Goal: Transaction & Acquisition: Purchase product/service

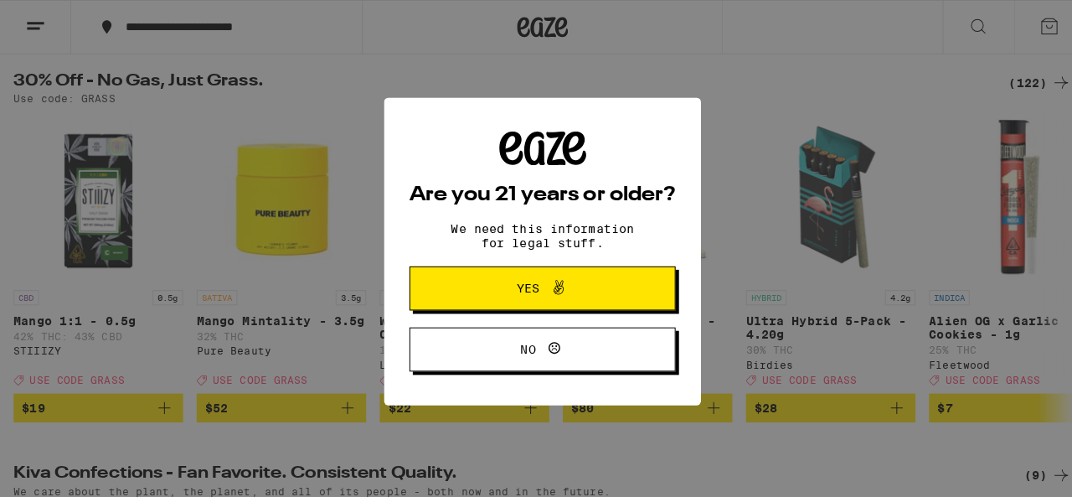
scroll to position [171, 0]
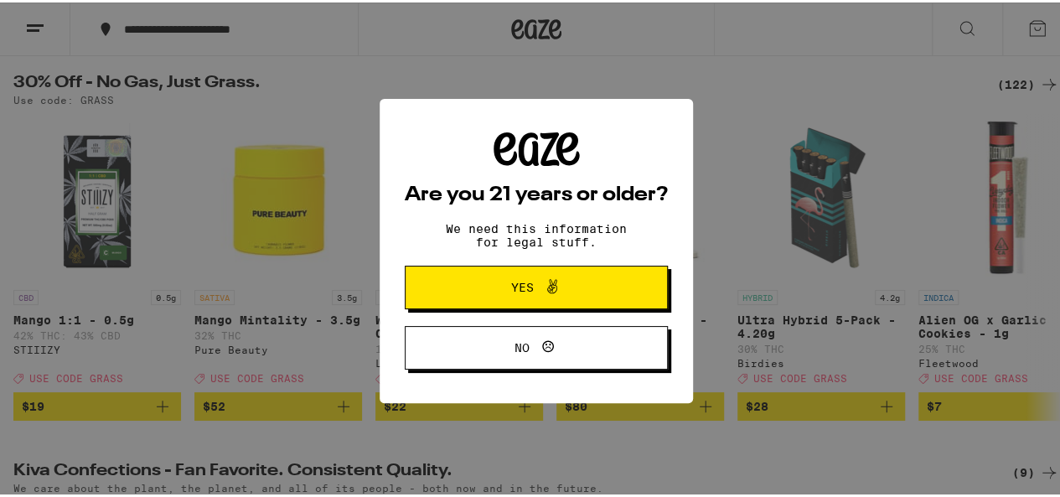
click at [534, 286] on span at bounding box center [548, 285] width 28 height 22
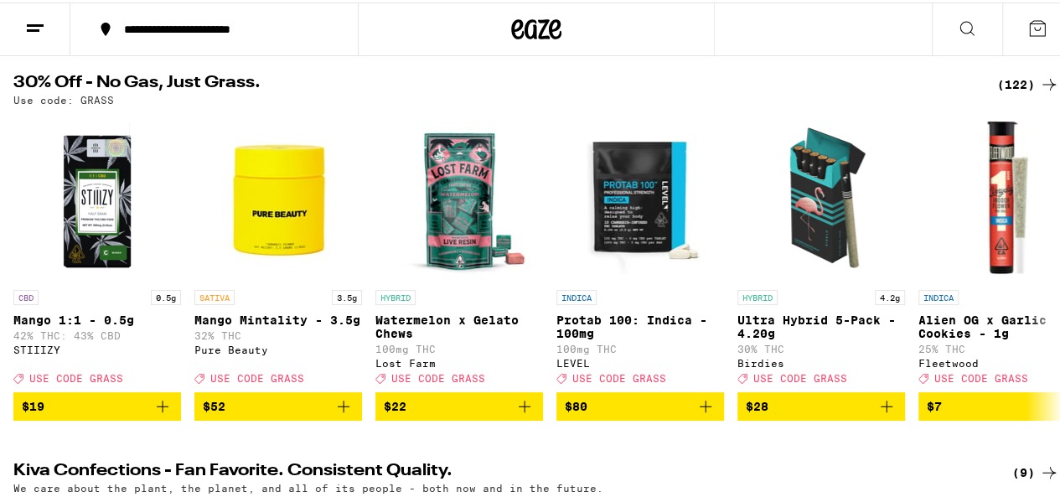
click at [39, 19] on icon at bounding box center [35, 26] width 20 height 20
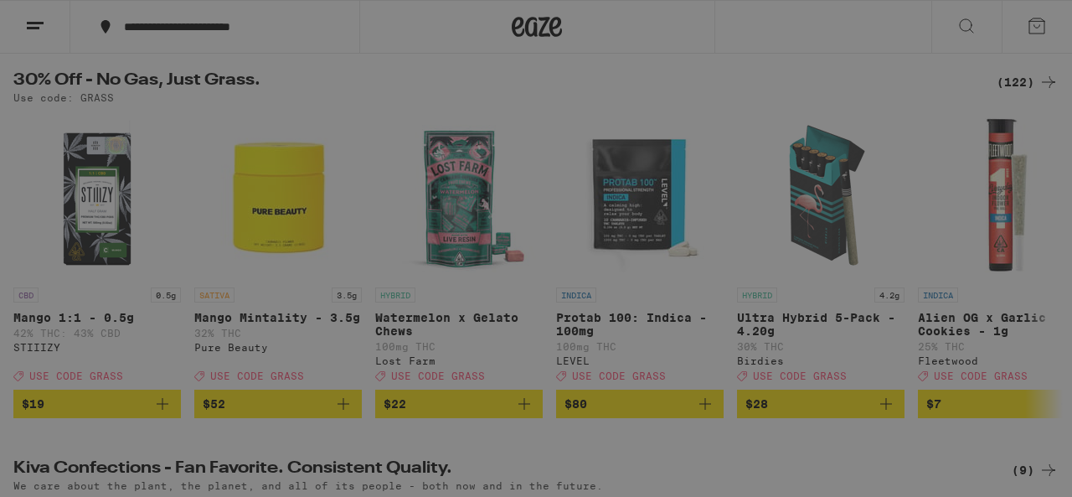
click at [193, 90] on span "Log In" at bounding box center [232, 89] width 158 height 12
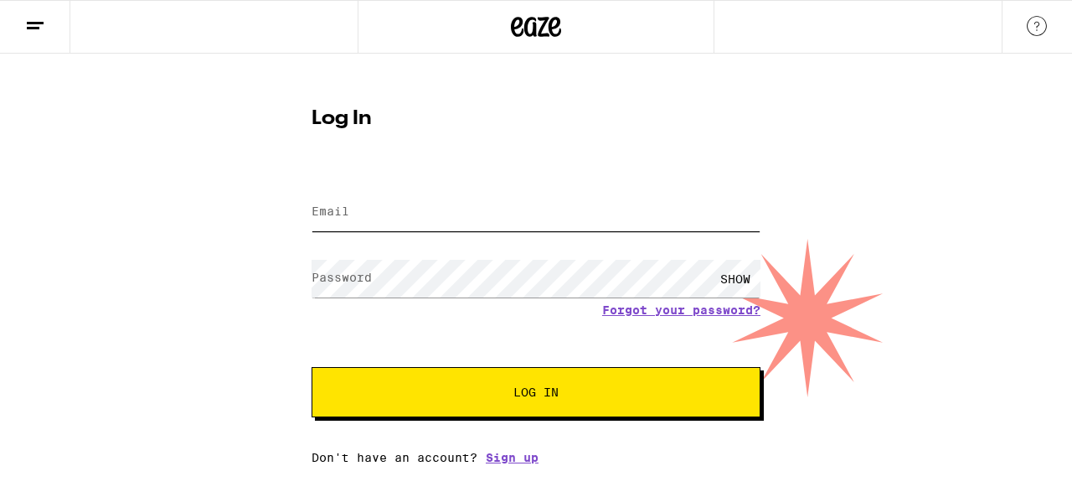
click at [362, 213] on input "Email" at bounding box center [536, 212] width 449 height 38
type input "[EMAIL_ADDRESS][DOMAIN_NAME]"
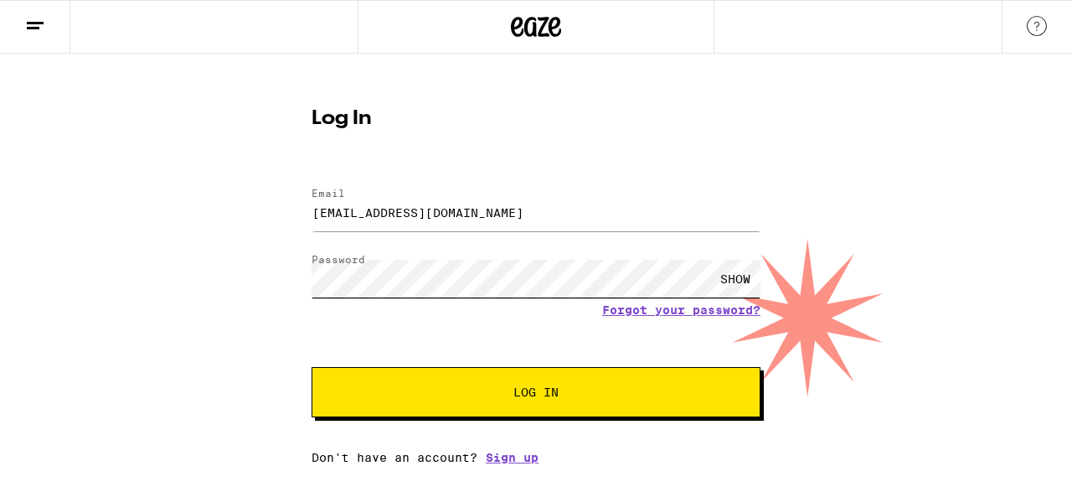
click at [312, 367] on button "Log In" at bounding box center [536, 392] width 449 height 50
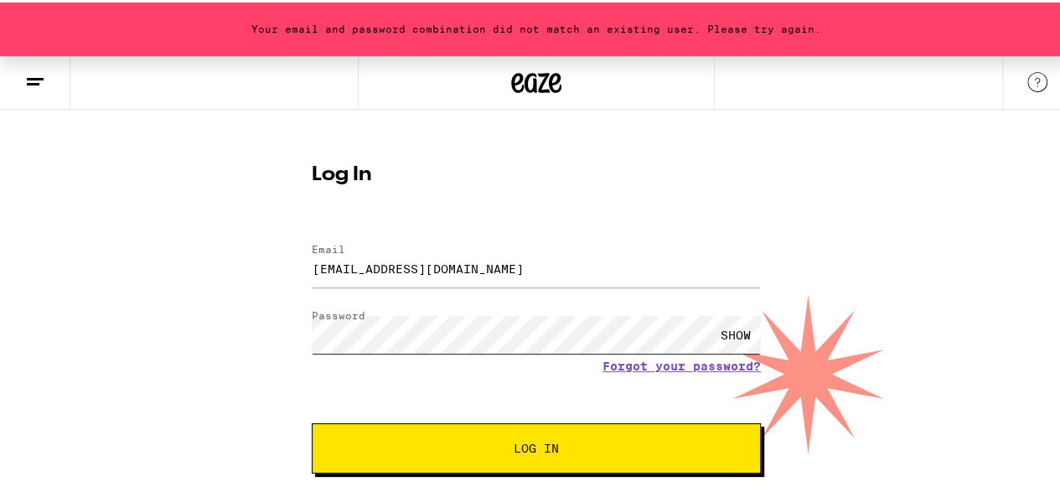
click at [312, 420] on button "Log In" at bounding box center [536, 445] width 449 height 50
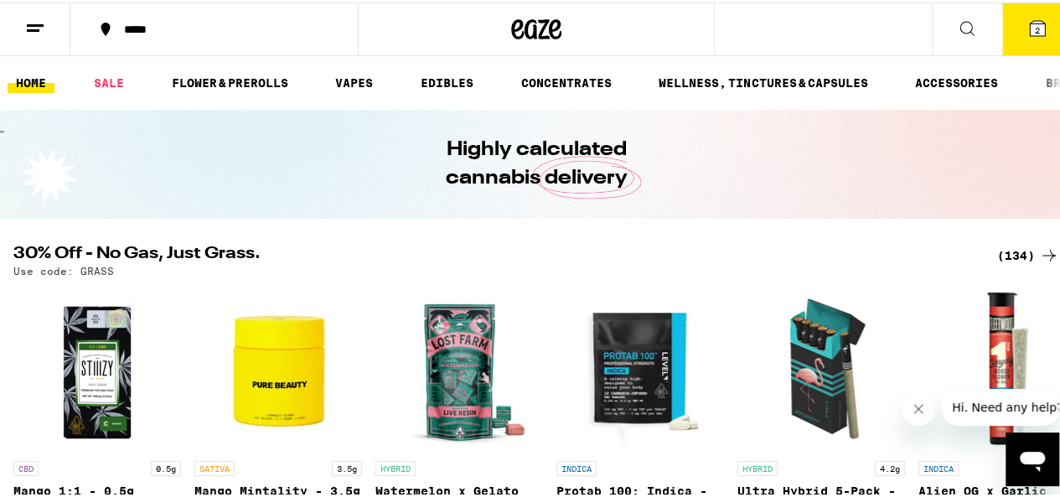
click at [998, 259] on div "(134)" at bounding box center [1028, 253] width 62 height 20
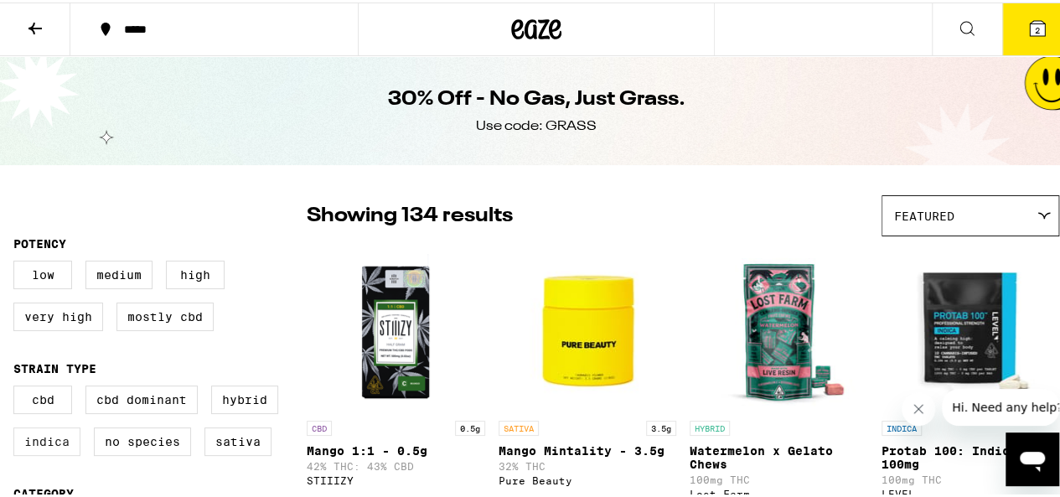
click at [58, 445] on label "Indica" at bounding box center [46, 439] width 67 height 28
click at [18, 386] on input "Indica" at bounding box center [17, 385] width 1 height 1
checkbox input "true"
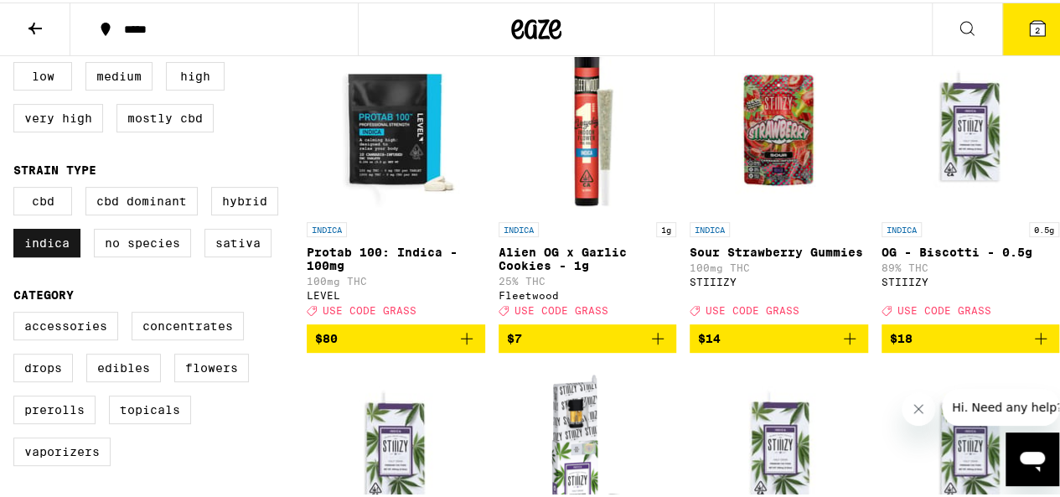
scroll to position [199, 0]
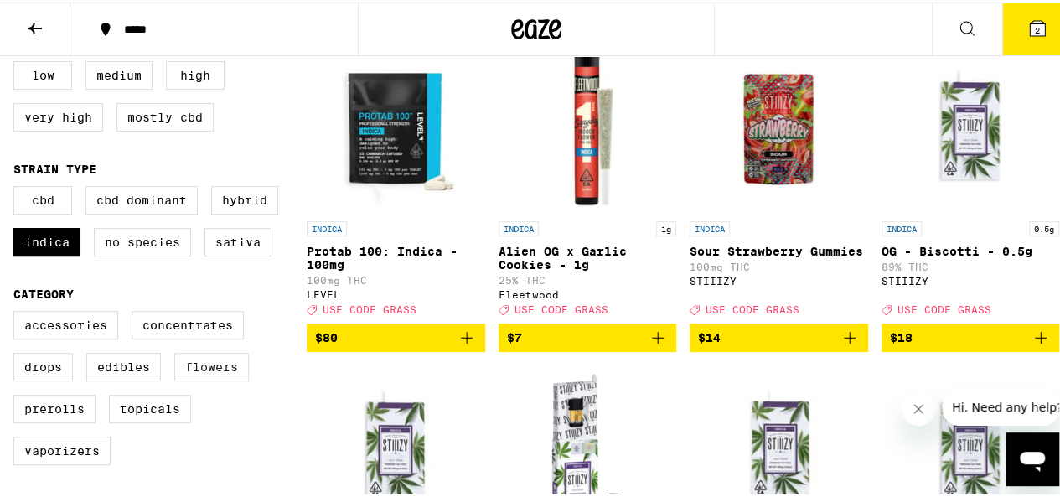
click at [203, 379] on label "Flowers" at bounding box center [211, 364] width 75 height 28
click at [18, 312] on input "Flowers" at bounding box center [17, 311] width 1 height 1
checkbox input "true"
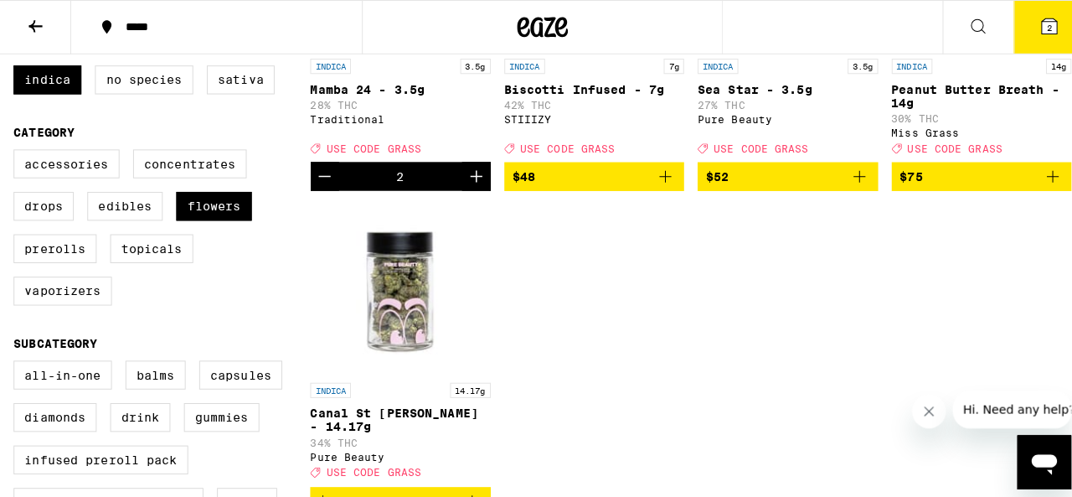
scroll to position [408, 0]
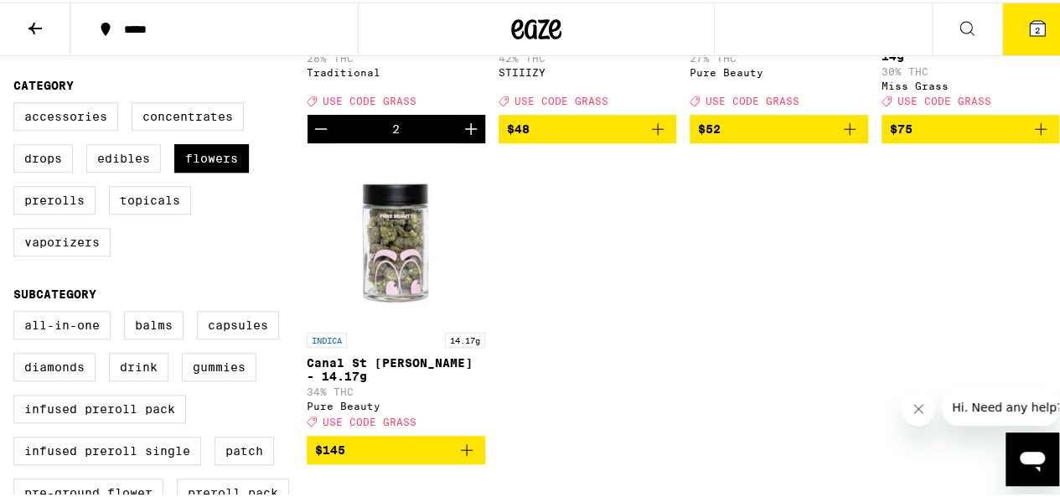
click at [380, 376] on p "Canal St [PERSON_NAME] - 14.17g" at bounding box center [396, 366] width 178 height 27
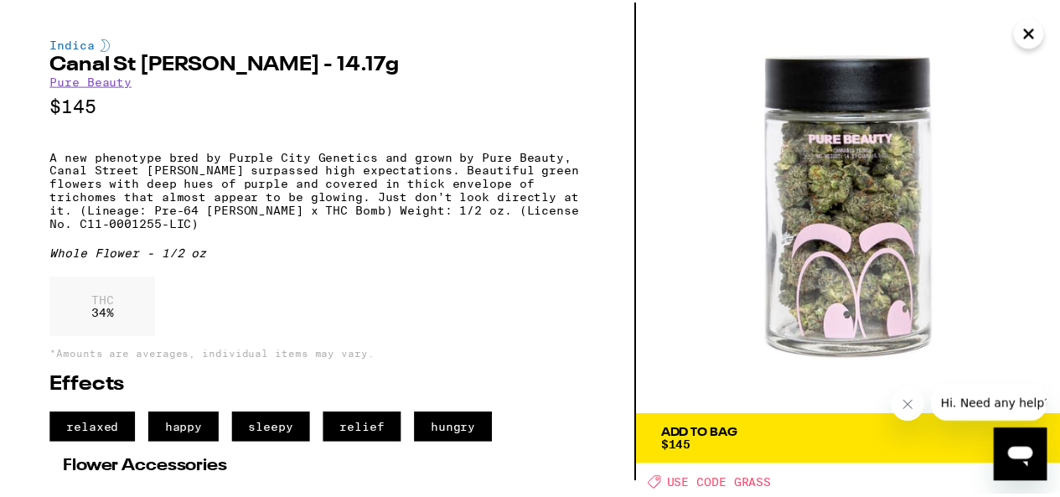
scroll to position [18, 0]
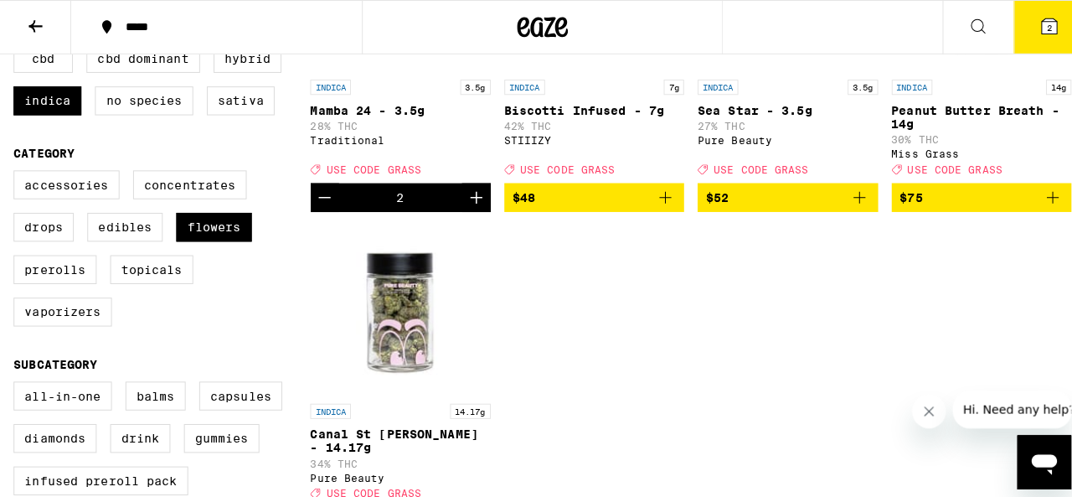
scroll to position [338, 0]
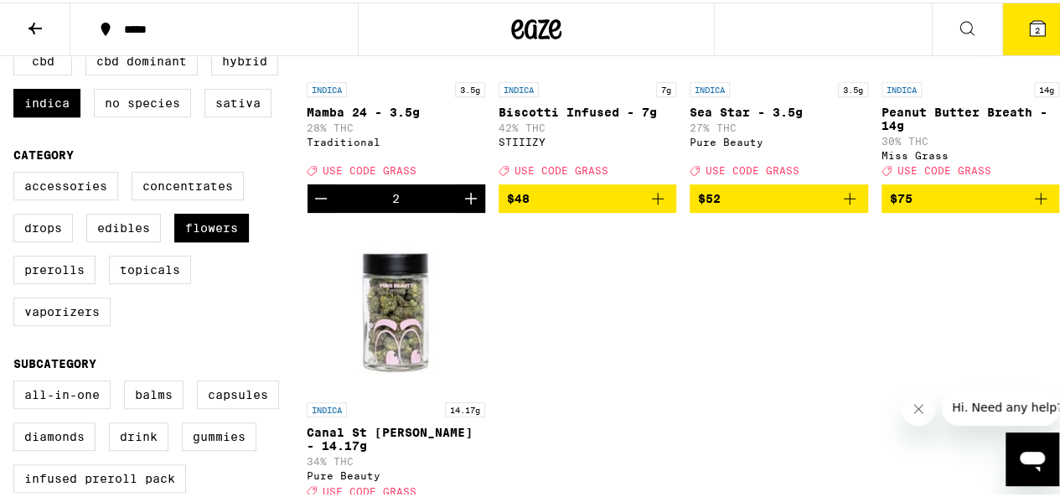
click at [895, 127] on p "Peanut Butter Breath - 14g" at bounding box center [970, 116] width 178 height 27
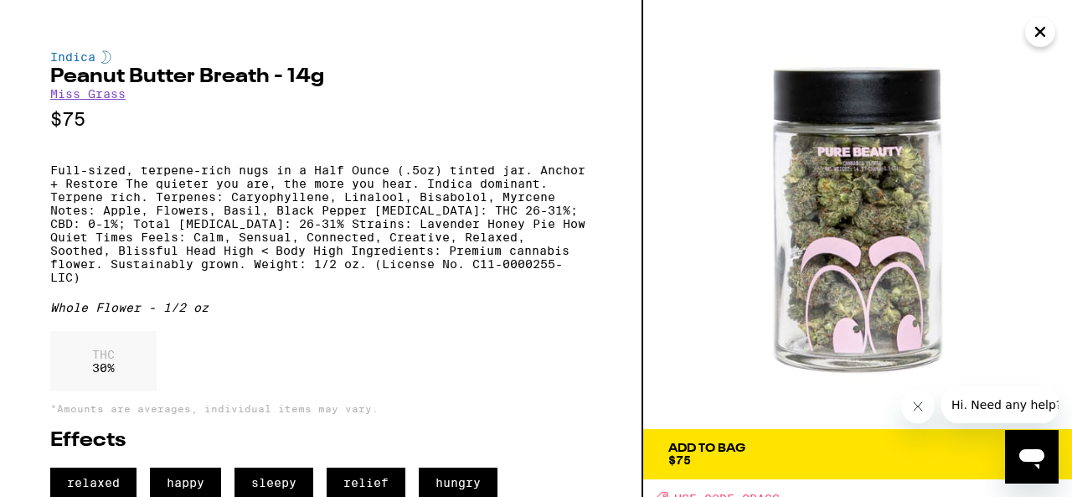
click at [1034, 30] on icon "Close" at bounding box center [1040, 31] width 20 height 25
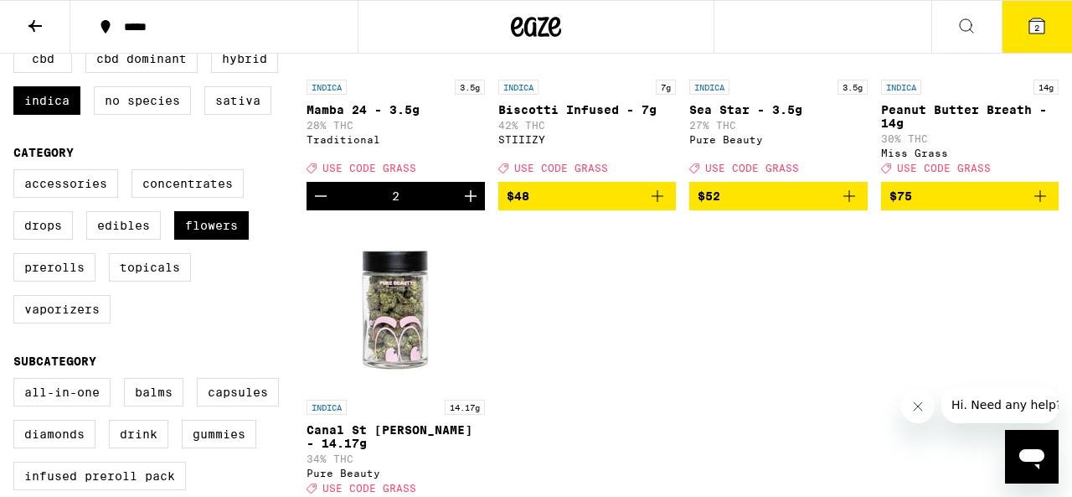
scroll to position [243, 0]
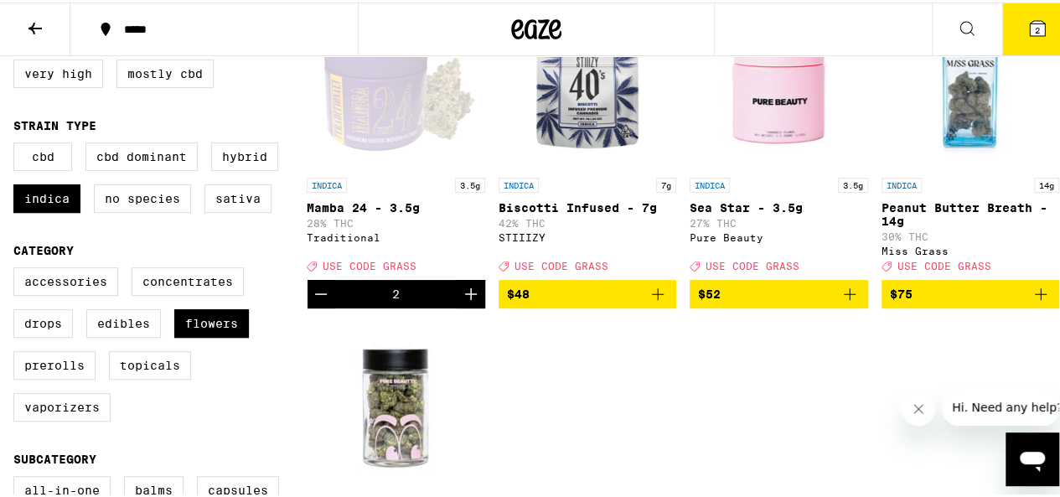
click at [1034, 30] on button "2" at bounding box center [1037, 27] width 70 height 52
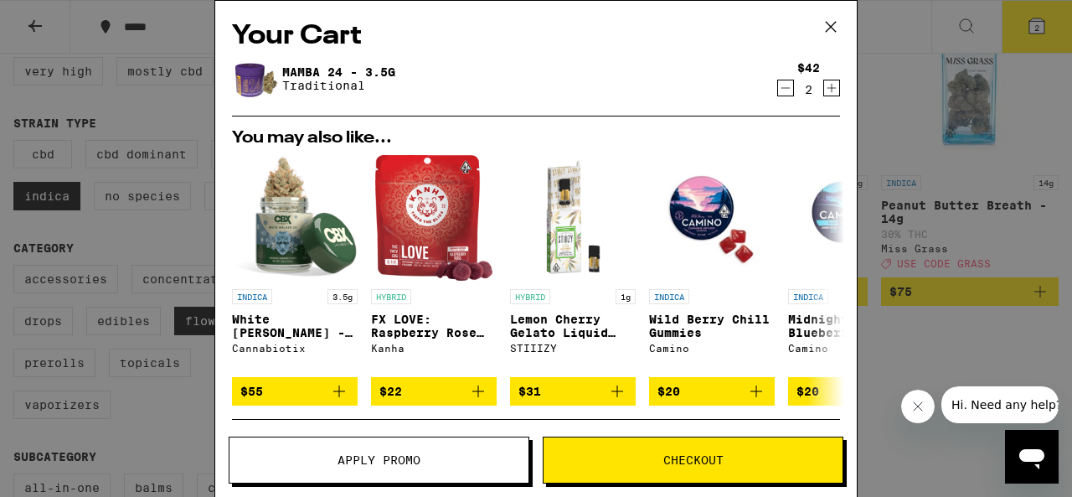
click at [617, 449] on button "Checkout" at bounding box center [693, 459] width 301 height 47
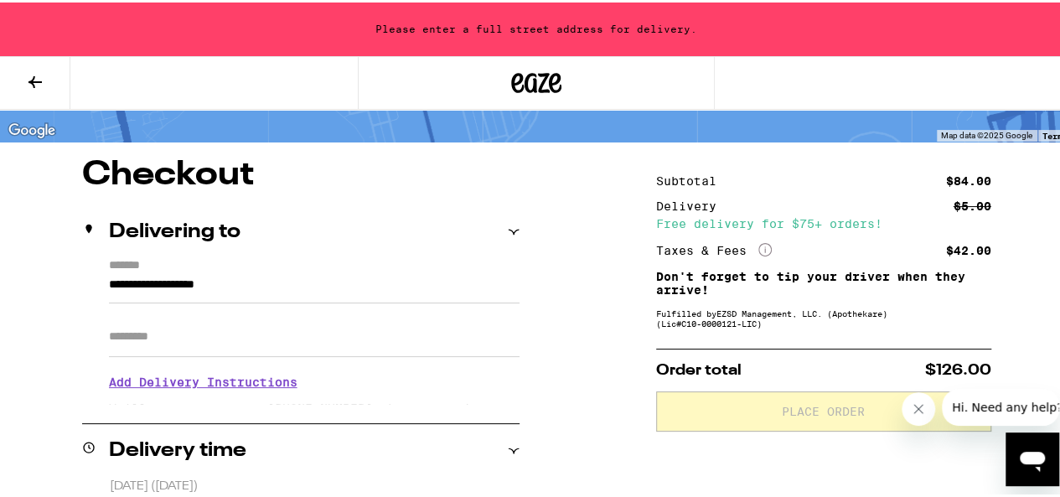
scroll to position [102, 0]
